Goal: Task Accomplishment & Management: Manage account settings

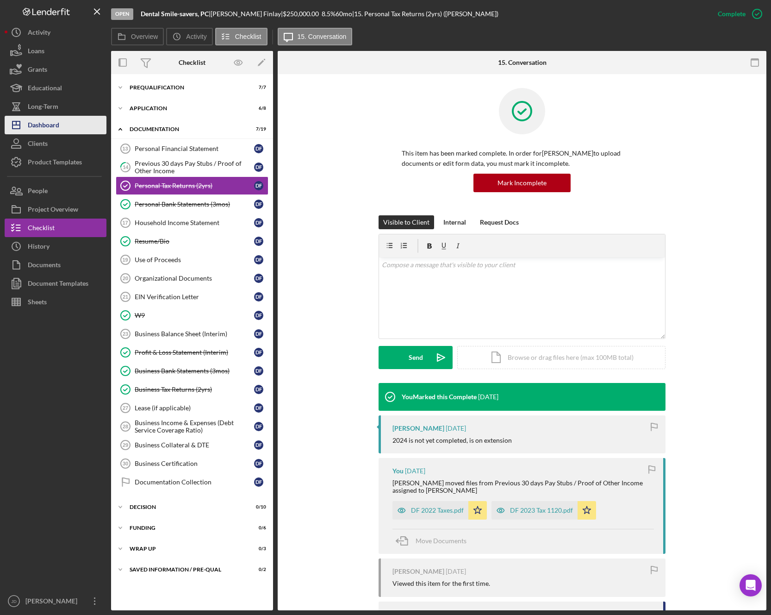
click at [50, 125] on div "Dashboard" at bounding box center [43, 126] width 31 height 21
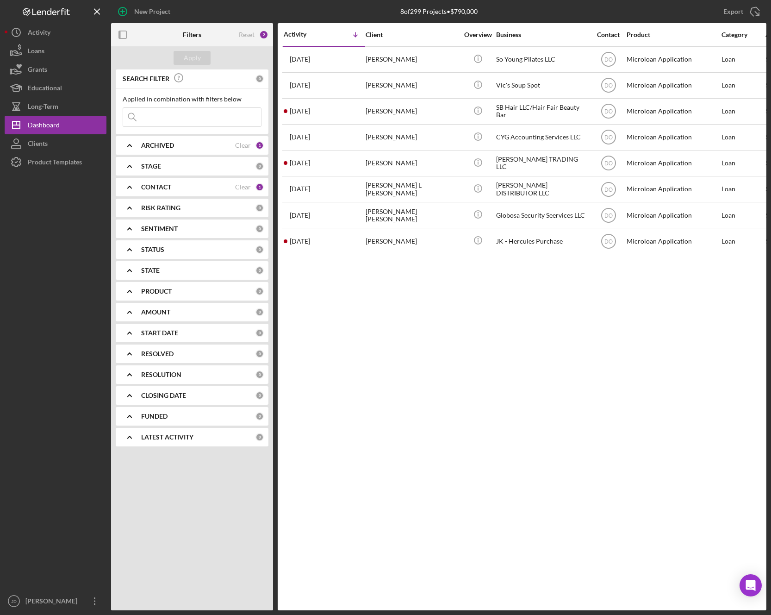
click at [127, 187] on icon "Icon/Expander" at bounding box center [129, 186] width 23 height 23
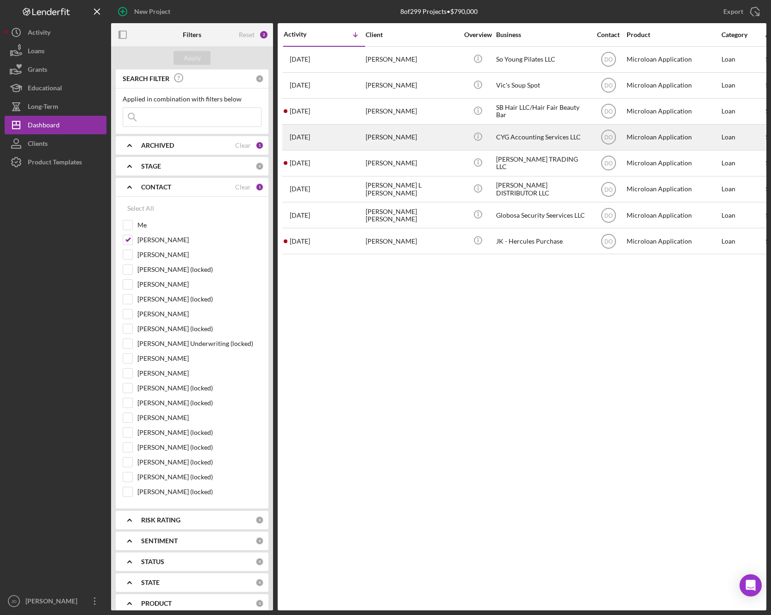
click at [403, 134] on div "[PERSON_NAME]" at bounding box center [412, 137] width 93 height 25
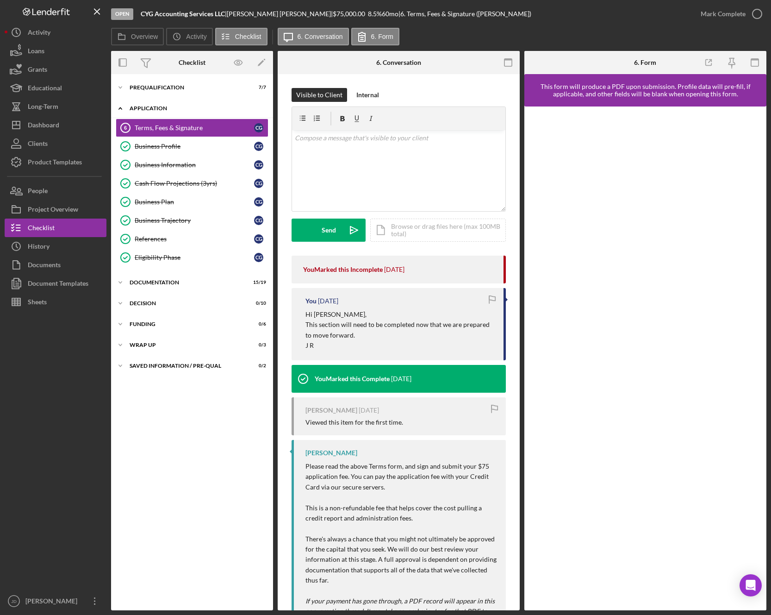
click at [121, 107] on icon "Icon/Expander" at bounding box center [120, 108] width 19 height 19
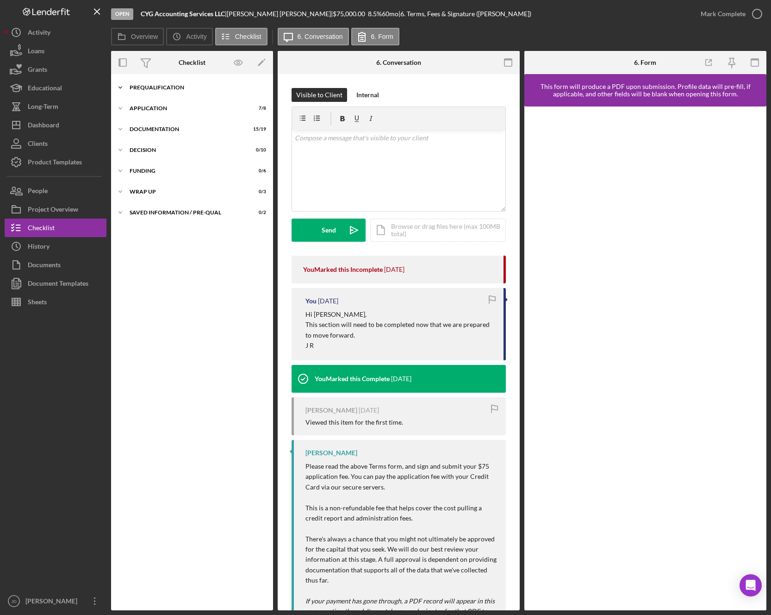
click at [120, 88] on polyline at bounding box center [120, 88] width 3 height 2
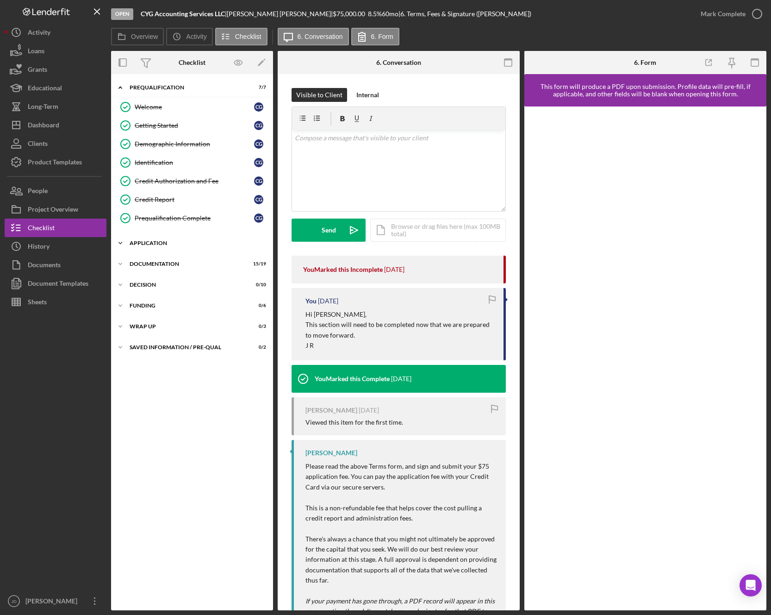
click at [120, 241] on icon "Icon/Expander" at bounding box center [120, 243] width 19 height 19
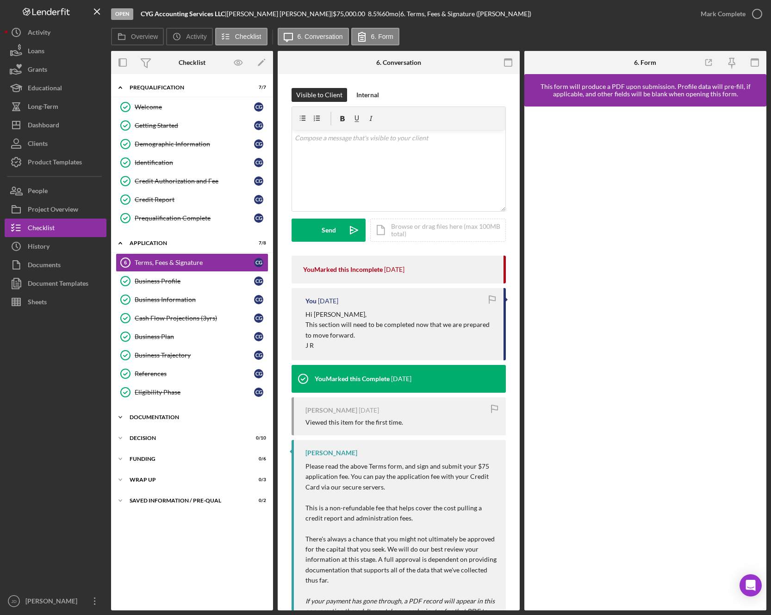
click at [121, 413] on icon "Icon/Expander" at bounding box center [120, 417] width 19 height 19
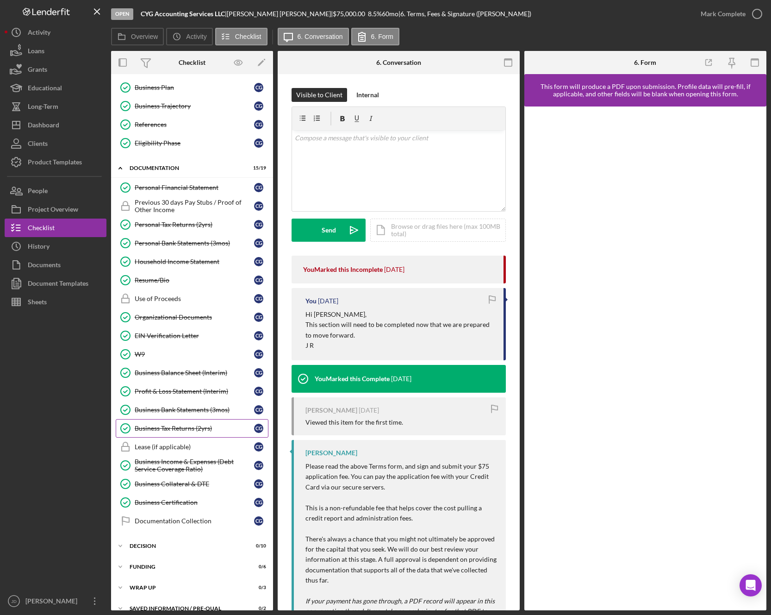
scroll to position [262, 0]
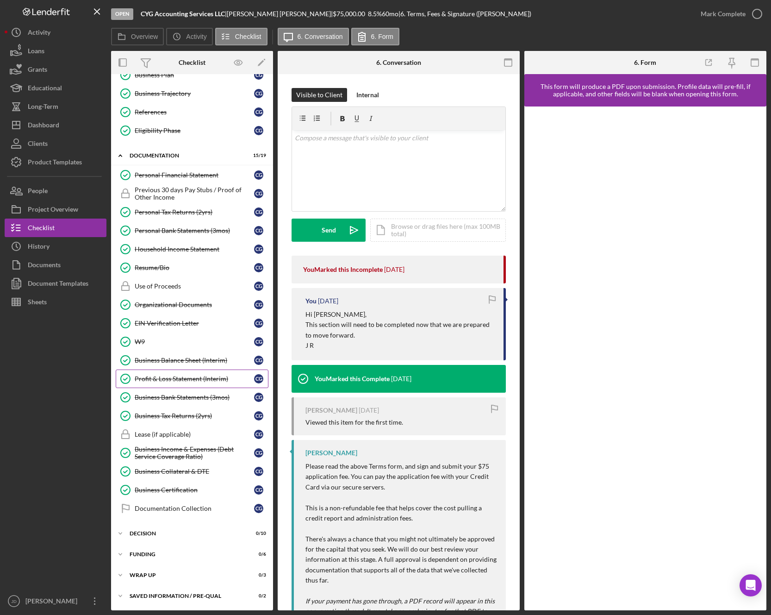
click at [187, 381] on div "Profit & Loss Statement (Interim)" at bounding box center [194, 378] width 119 height 7
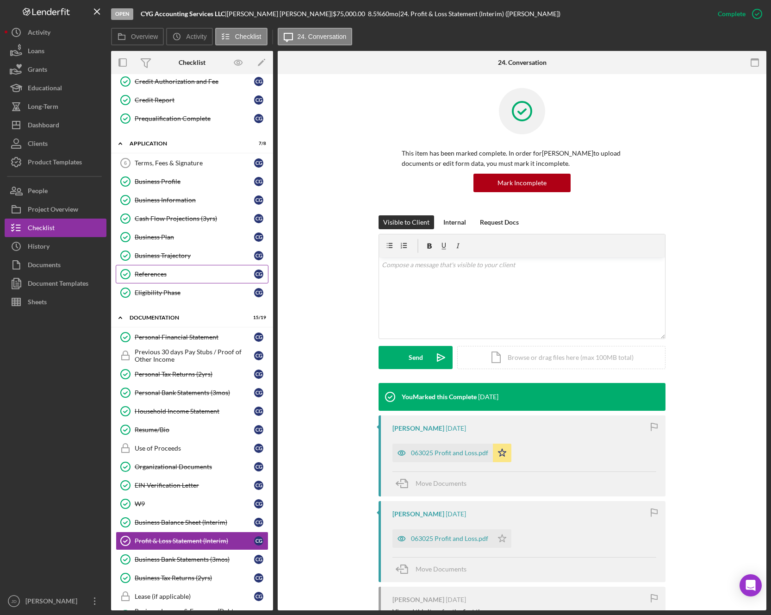
scroll to position [142, 0]
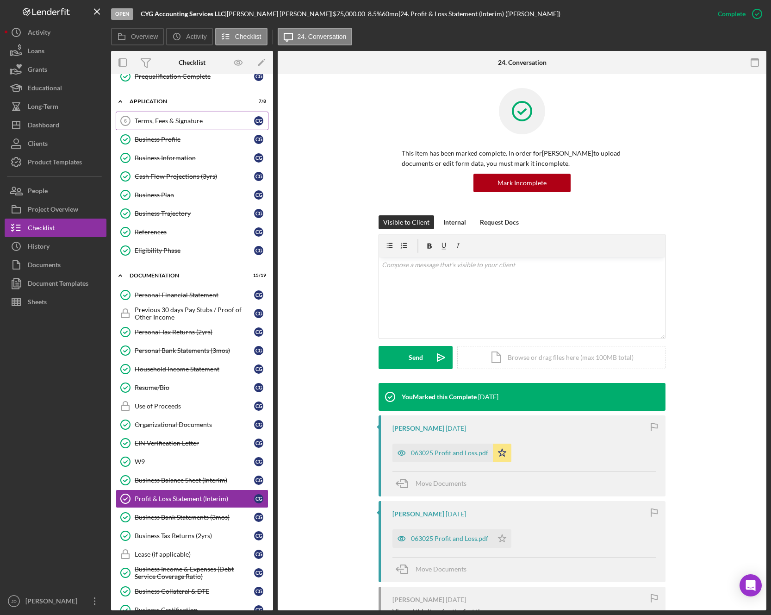
click at [163, 123] on div "Terms, Fees & Signature" at bounding box center [194, 120] width 119 height 7
